Goal: Task Accomplishment & Management: Manage account settings

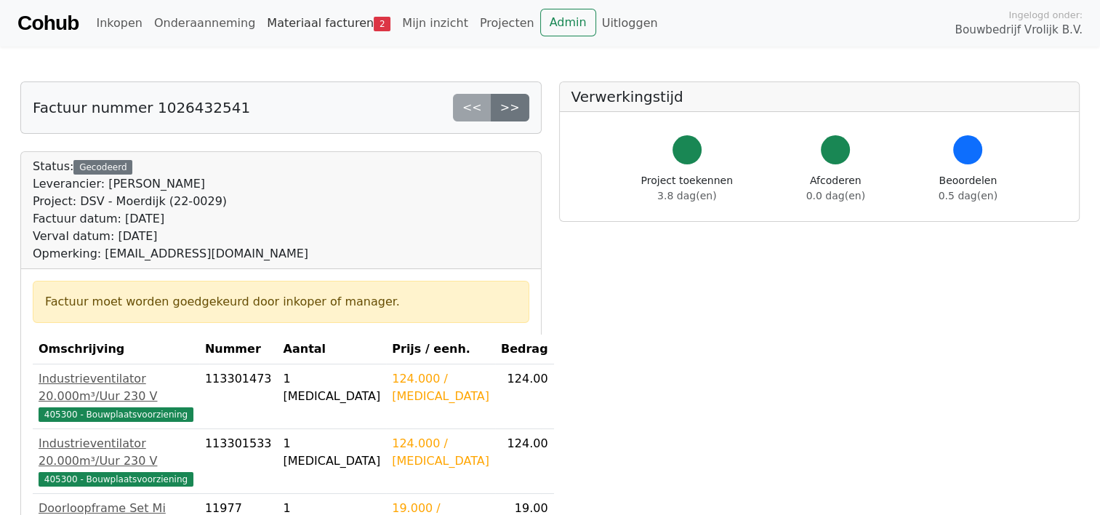
click at [326, 36] on link "Materiaal facturen 2" at bounding box center [328, 23] width 135 height 29
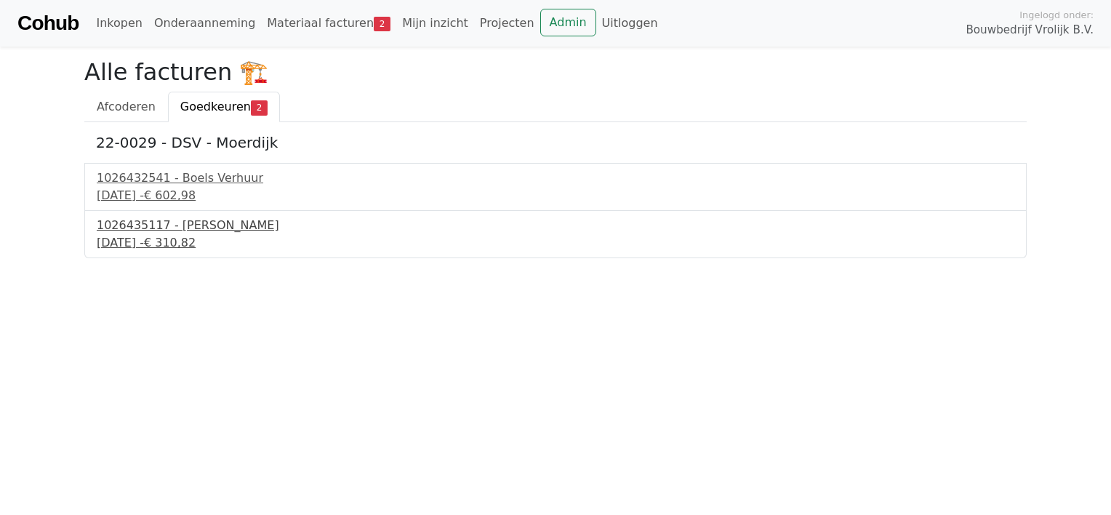
click at [217, 227] on div "1026435117 - [PERSON_NAME]" at bounding box center [555, 225] width 917 height 17
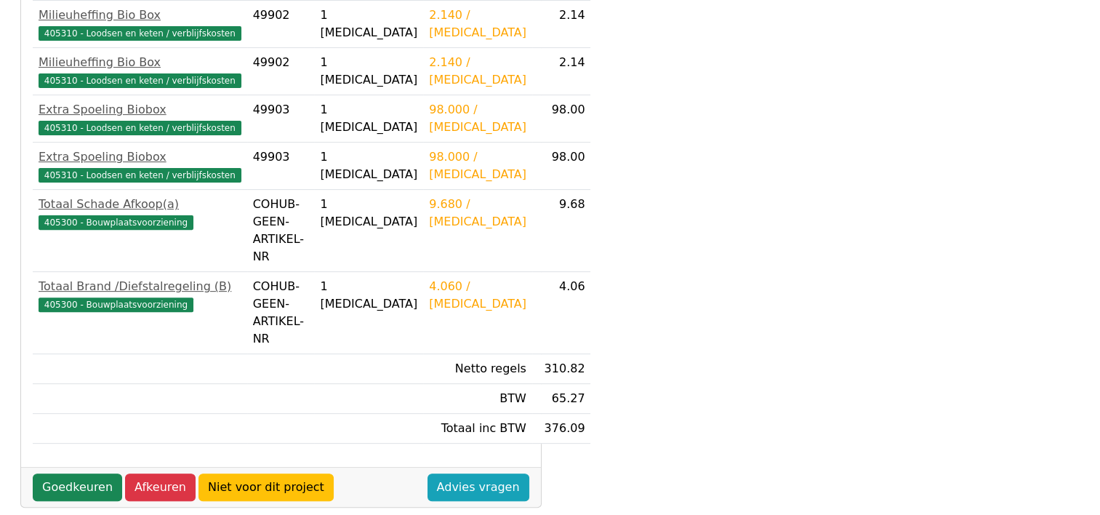
scroll to position [459, 0]
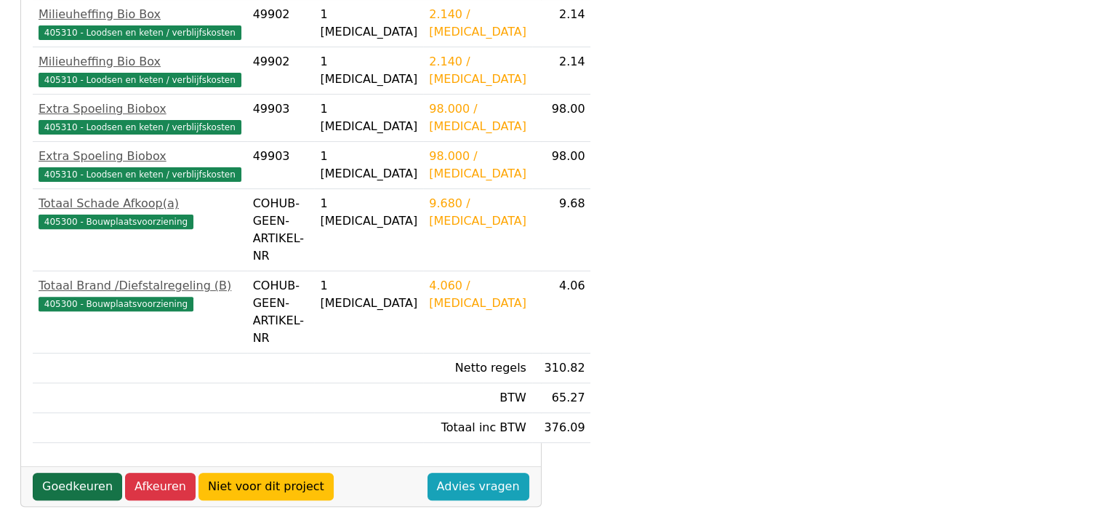
click at [77, 472] on link "Goedkeuren" at bounding box center [77, 486] width 89 height 28
